Goal: Information Seeking & Learning: Learn about a topic

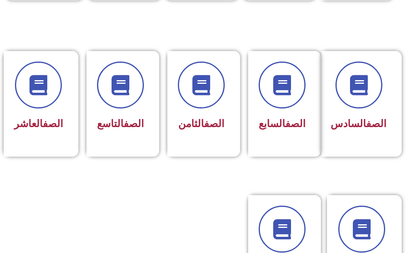
scroll to position [364, 0]
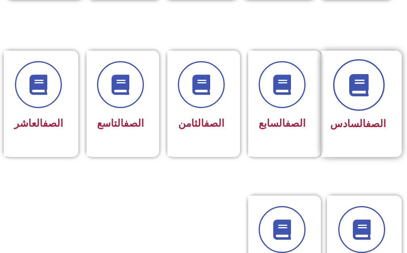
click at [360, 75] on icon at bounding box center [359, 85] width 22 height 22
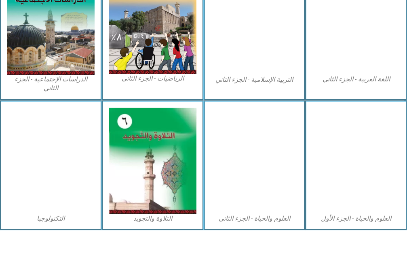
scroll to position [468, 0]
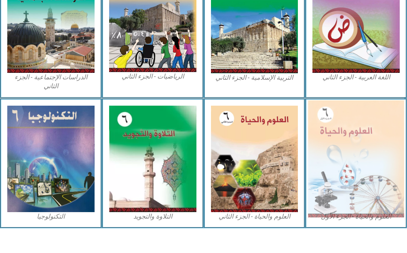
click at [367, 127] on img at bounding box center [356, 158] width 96 height 117
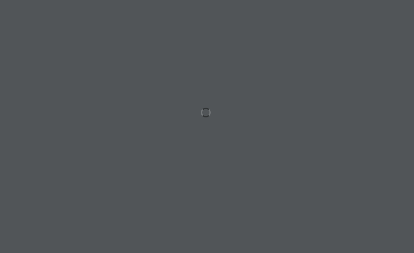
scroll to position [0, 25]
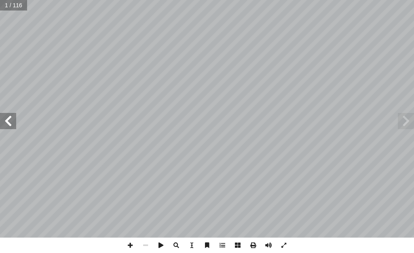
click at [10, 120] on span at bounding box center [8, 121] width 16 height 16
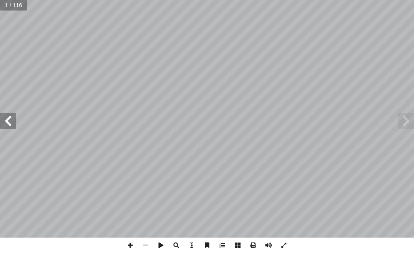
click at [10, 120] on span at bounding box center [8, 121] width 16 height 16
click at [4, 118] on span at bounding box center [8, 121] width 16 height 16
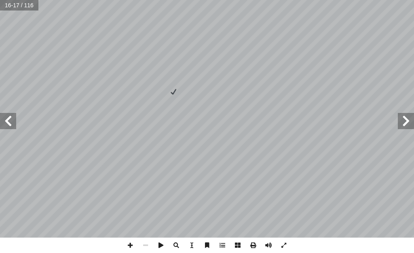
click at [4, 118] on span at bounding box center [8, 121] width 16 height 16
click at [131, 244] on span at bounding box center [130, 245] width 15 height 15
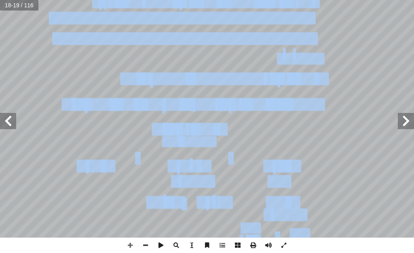
click at [143, 245] on div "١ 4 ر؟ َ ه ْ ج ِ لم � ها تحت ّ لتي شاهدت � ة ّ لحي � لكائنات � ختلاف بين � ل � …" at bounding box center [207, 126] width 414 height 253
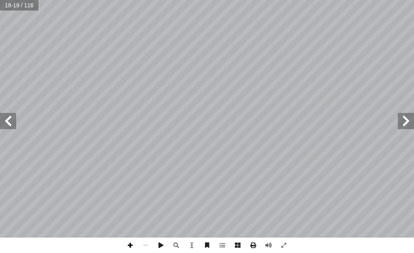
click at [130, 247] on span at bounding box center [130, 245] width 15 height 15
click at [134, 244] on span at bounding box center [130, 245] width 15 height 15
